Goal: Task Accomplishment & Management: Use online tool/utility

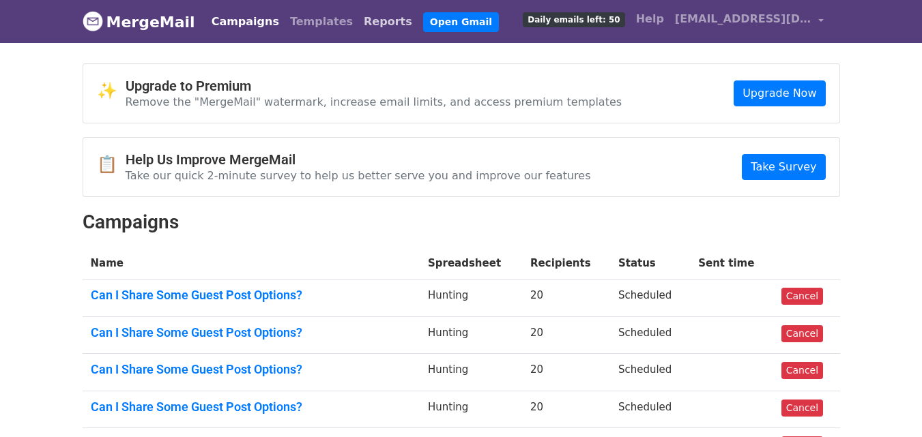
click at [358, 27] on link "Reports" at bounding box center [387, 21] width 59 height 27
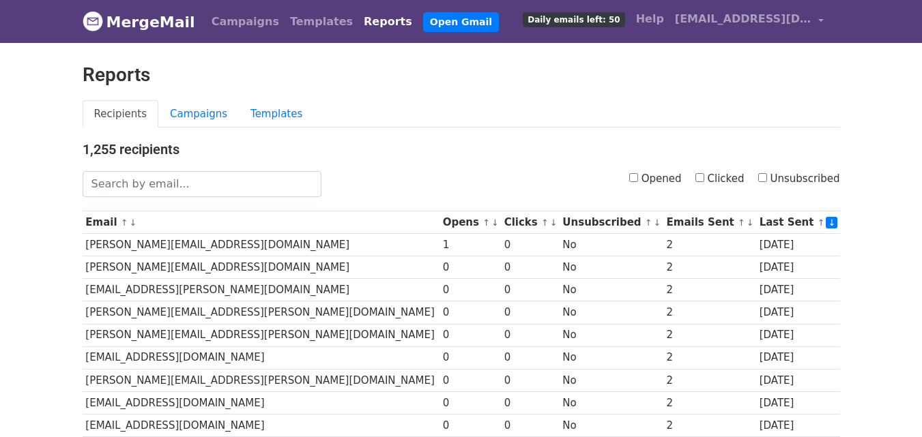
click at [637, 176] on input "Opened" at bounding box center [633, 177] width 9 height 9
checkbox input "true"
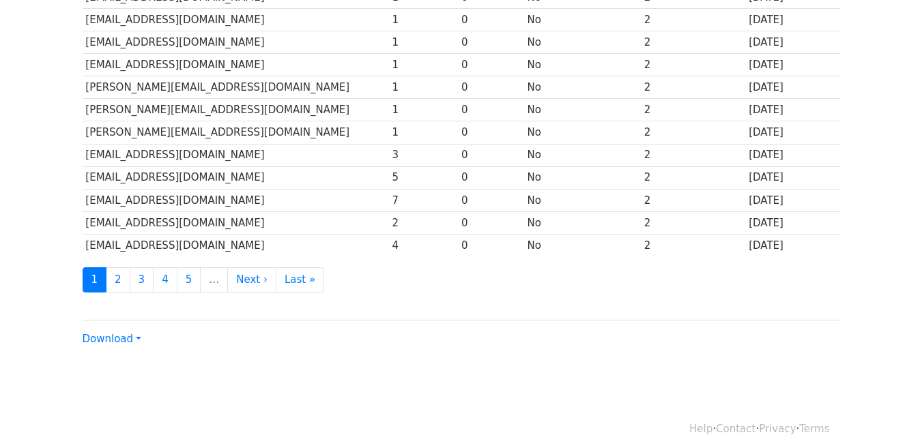
scroll to position [674, 0]
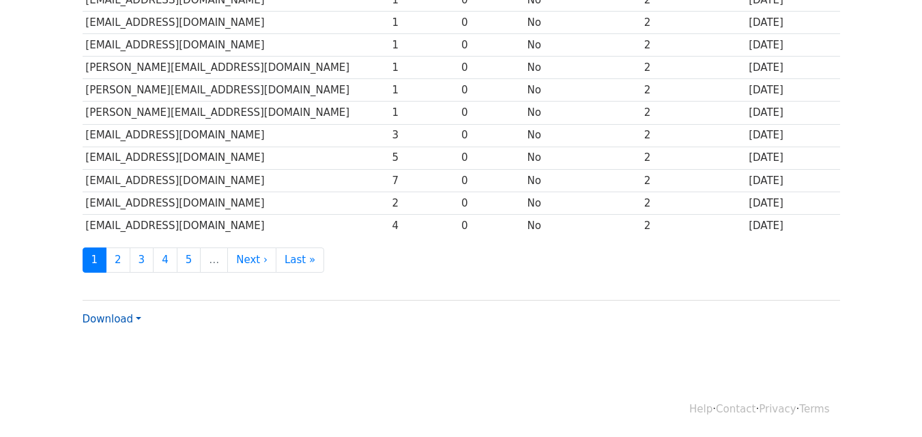
click at [110, 320] on link "Download" at bounding box center [112, 319] width 59 height 12
click at [117, 337] on link "CSV" at bounding box center [137, 345] width 108 height 22
